Goal: Information Seeking & Learning: Learn about a topic

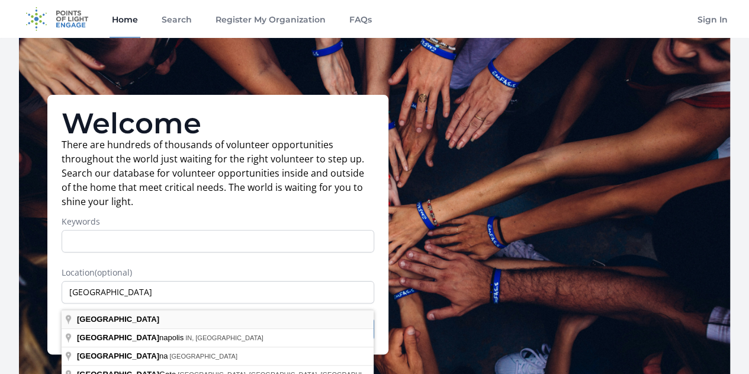
type input "[GEOGRAPHIC_DATA]"
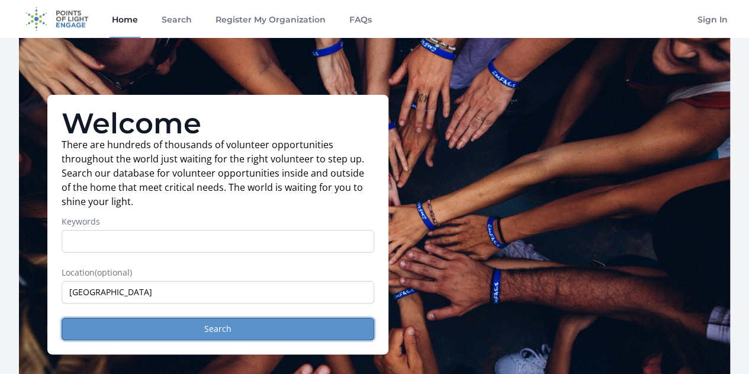
click at [212, 331] on button "Search" at bounding box center [218, 328] width 313 height 23
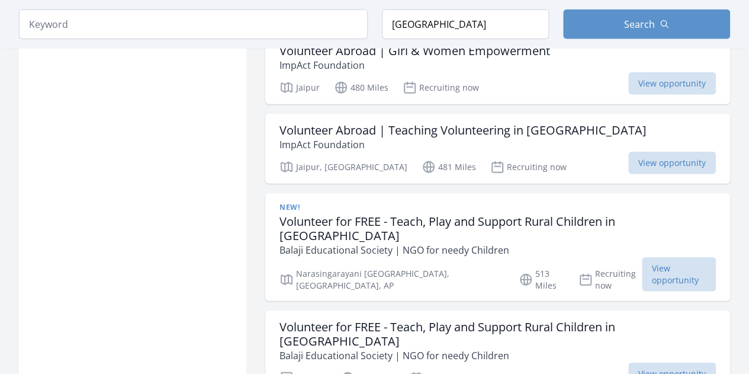
scroll to position [1449, 0]
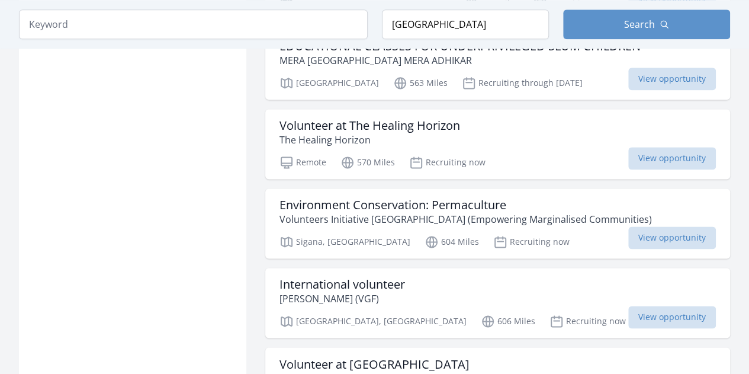
scroll to position [3073, 0]
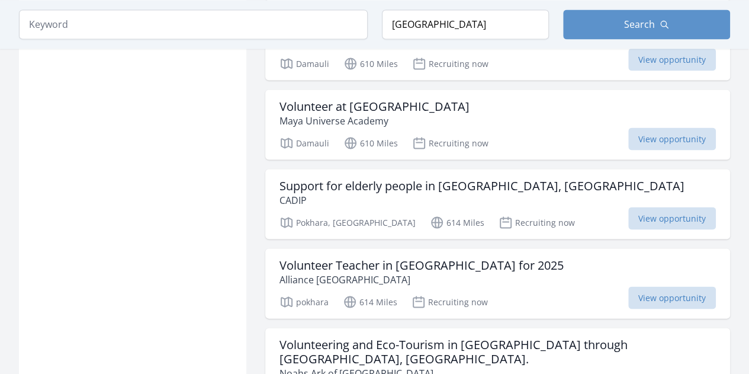
scroll to position [3422, 0]
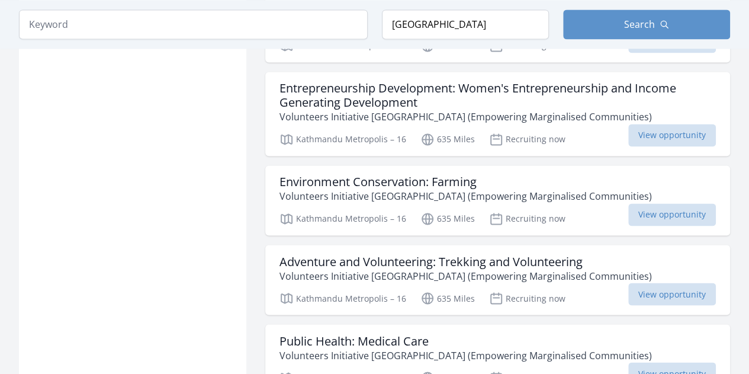
scroll to position [5715, 0]
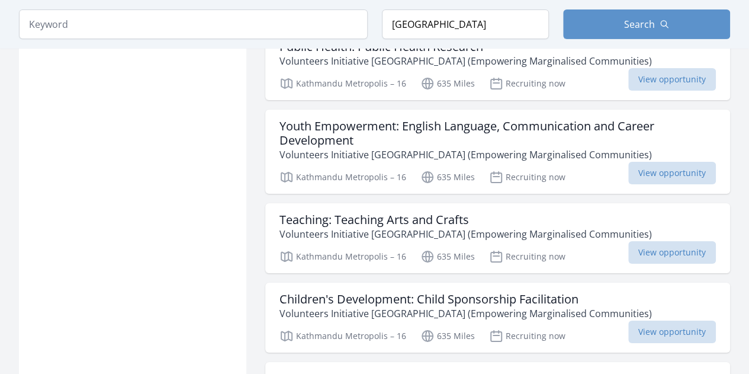
scroll to position [6472, 0]
